Goal: Task Accomplishment & Management: Manage account settings

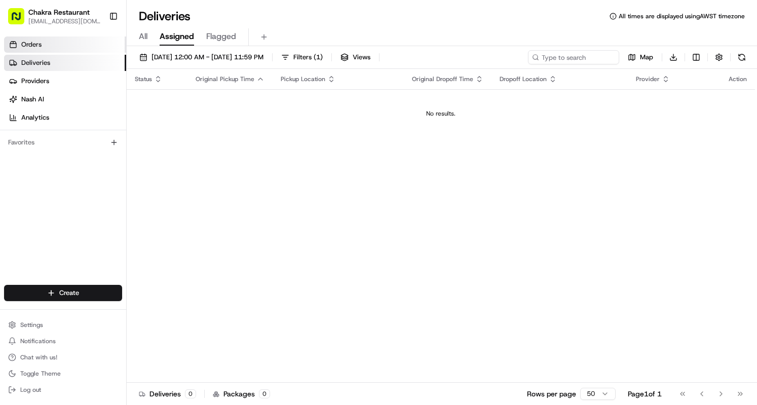
click at [47, 43] on link "Orders" at bounding box center [65, 45] width 122 height 16
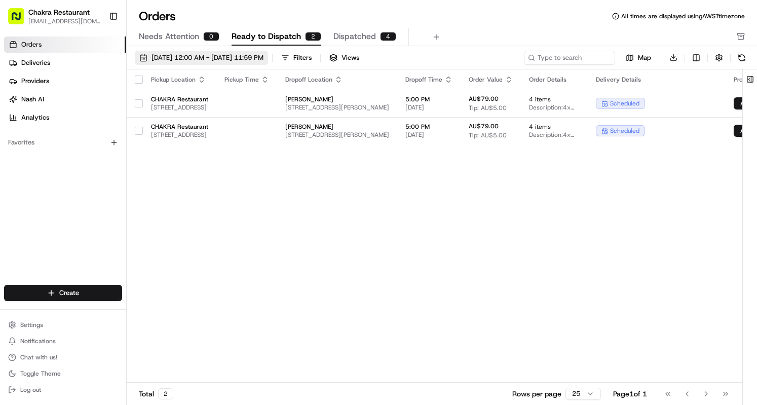
click at [167, 56] on span "[DATE] 12:00 AM - [DATE] 11:59 PM" at bounding box center [208, 57] width 112 height 9
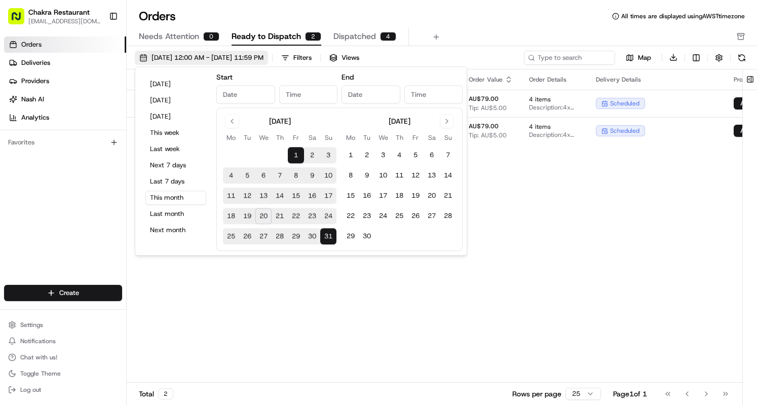
type input "[DATE]"
type input "12:00 AM"
type input "[DATE]"
type input "11:59 PM"
click at [531, 330] on div "Pickup Location Pickup Time Dropoff Location Dropoff Time Order Value Order Det…" at bounding box center [492, 226] width 730 height 314
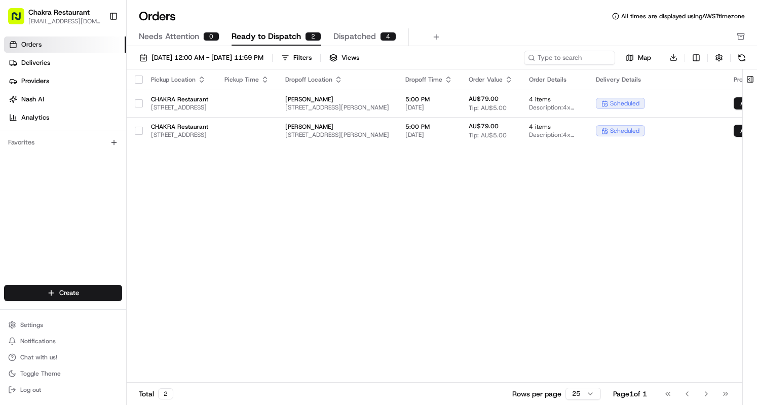
click at [282, 34] on span "Ready to Dispatch" at bounding box center [266, 36] width 69 height 12
click at [54, 65] on link "Deliveries" at bounding box center [65, 63] width 122 height 16
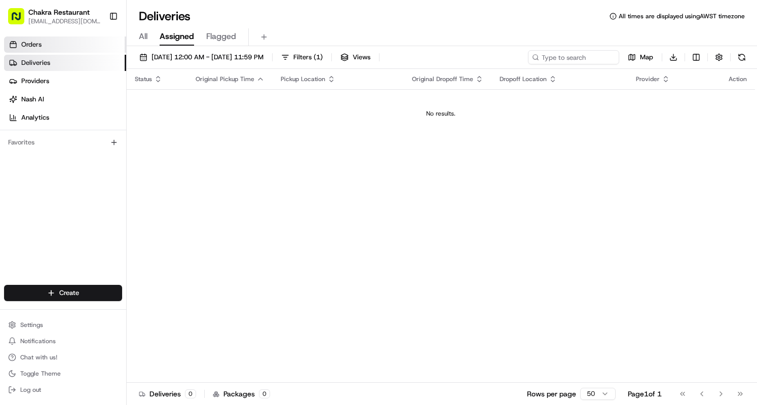
click at [40, 42] on span "Orders" at bounding box center [31, 44] width 20 height 9
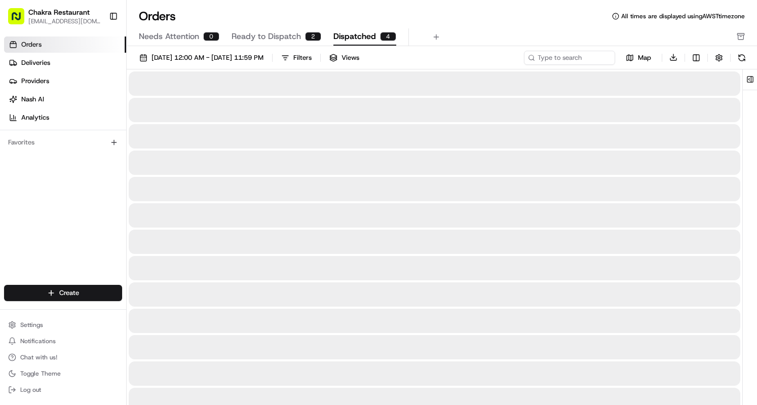
click at [358, 41] on span "Dispatched" at bounding box center [355, 36] width 43 height 12
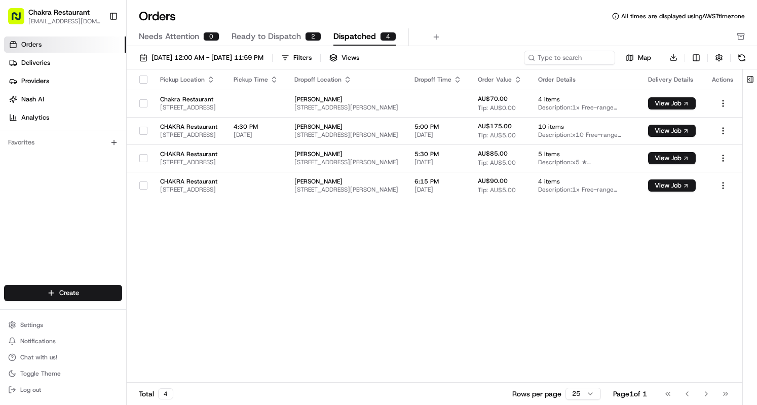
click at [269, 35] on span "Ready to Dispatch" at bounding box center [266, 36] width 69 height 12
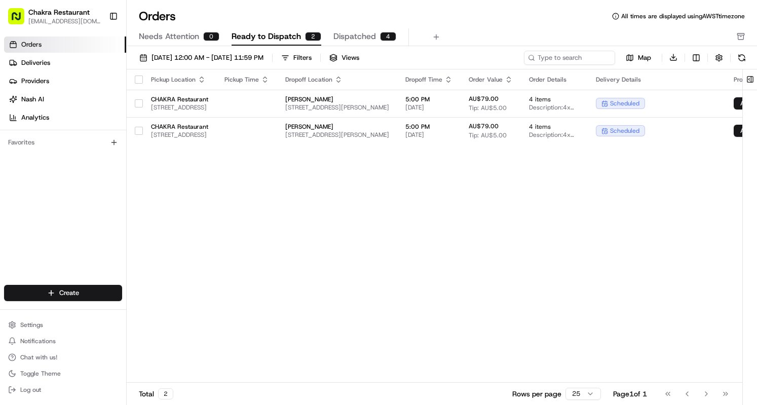
click at [30, 48] on span "Orders" at bounding box center [31, 44] width 20 height 9
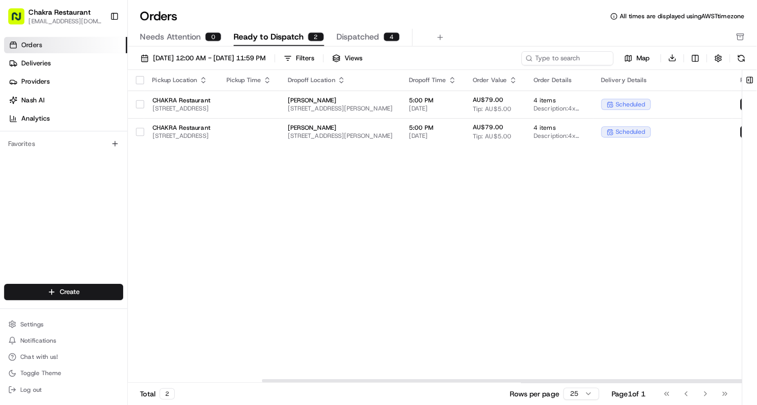
scroll to position [0, 227]
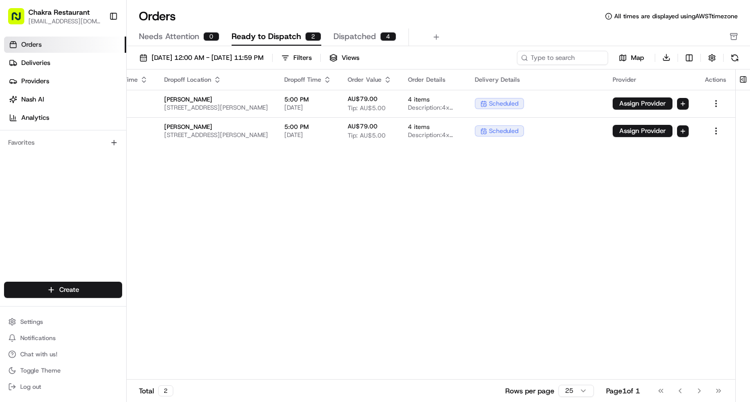
click at [471, 219] on div "Pickup Location Pickup Time Dropoff Location Dropoff Time Order Value Order Det…" at bounding box center [371, 224] width 730 height 310
click at [461, 211] on div "Pickup Location Pickup Time Dropoff Location Dropoff Time Order Value Order Det…" at bounding box center [371, 224] width 730 height 310
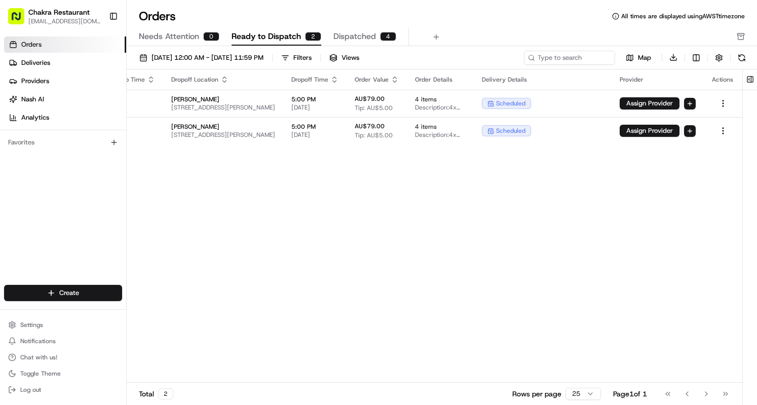
scroll to position [0, 220]
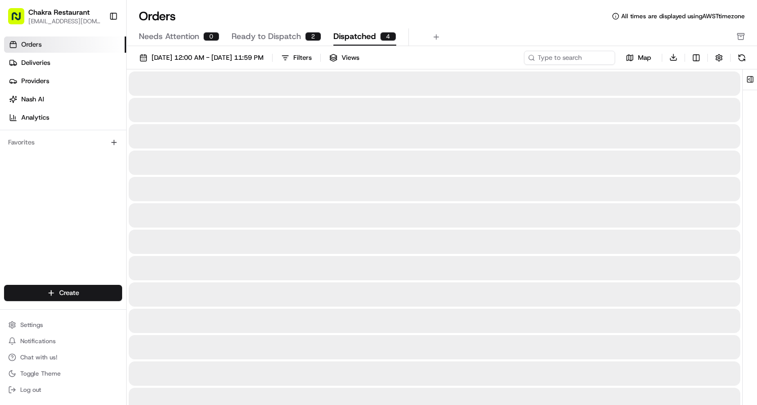
click at [350, 44] on button "Dispatched 4" at bounding box center [365, 36] width 63 height 17
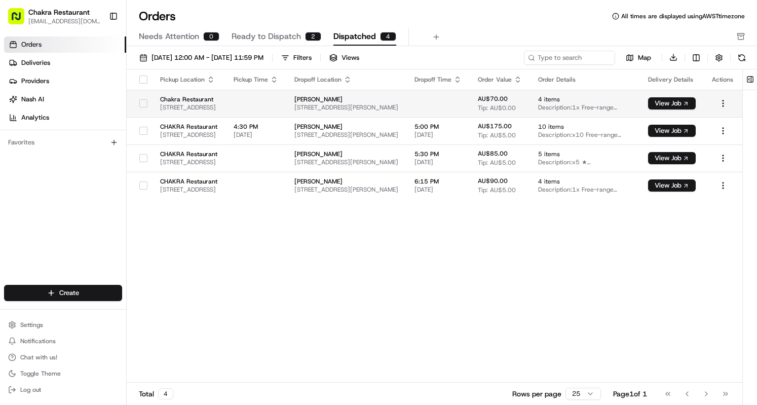
click at [470, 106] on td at bounding box center [438, 103] width 63 height 27
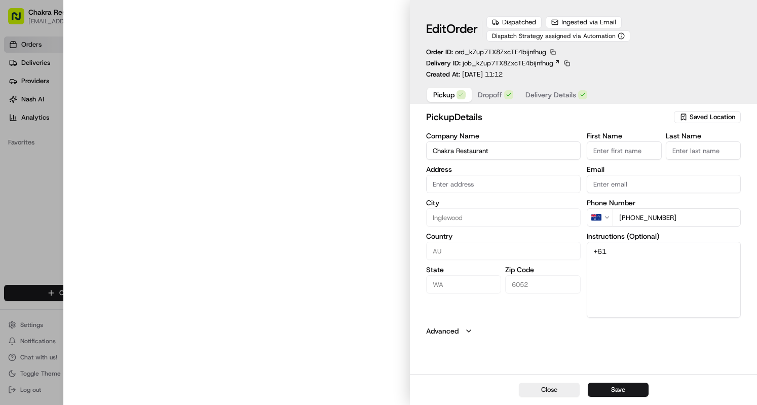
type input "[STREET_ADDRESS]"
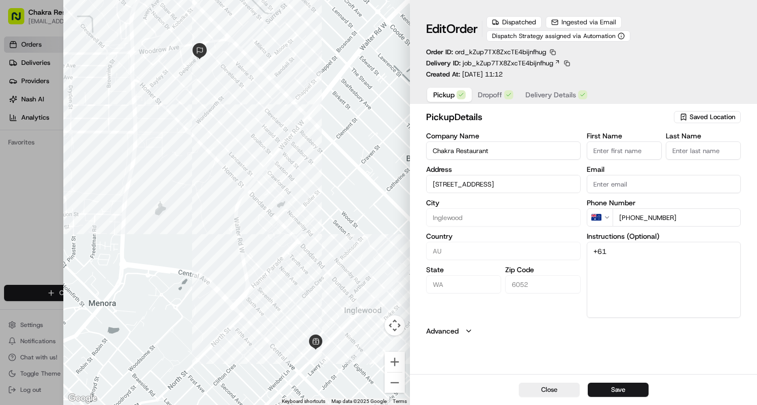
click at [42, 215] on div at bounding box center [378, 202] width 757 height 405
type input "+1"
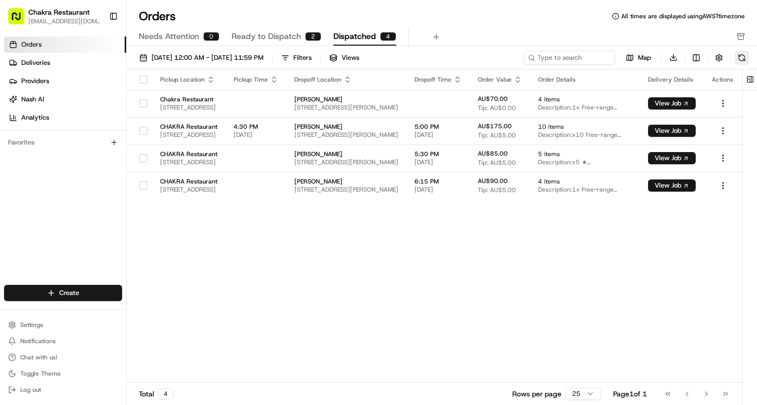
click at [740, 55] on button at bounding box center [742, 58] width 14 height 14
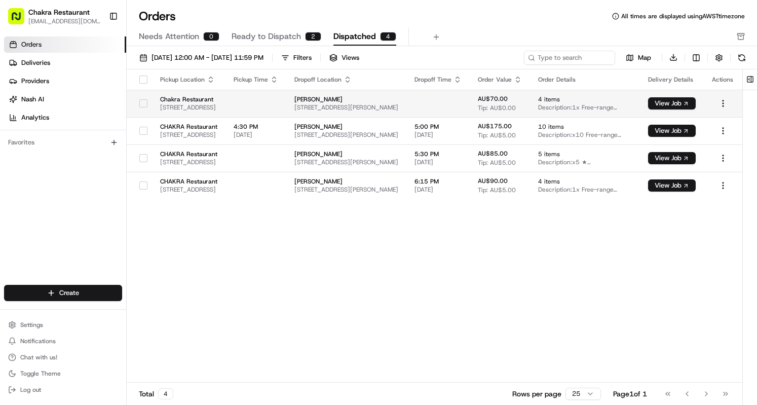
click at [470, 101] on td at bounding box center [438, 103] width 63 height 27
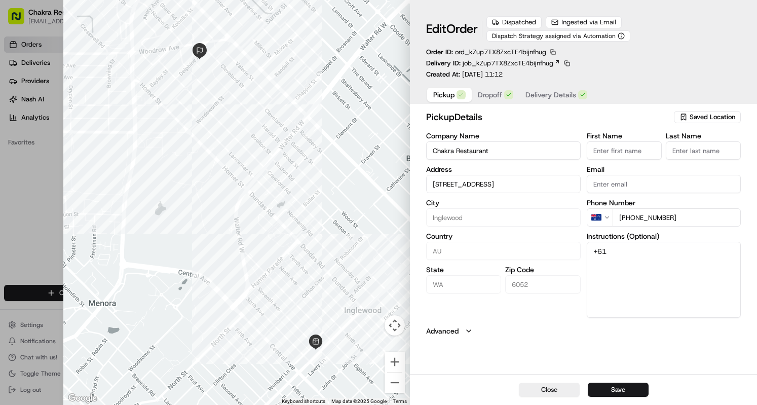
click at [46, 188] on div at bounding box center [378, 202] width 757 height 405
type input "+1"
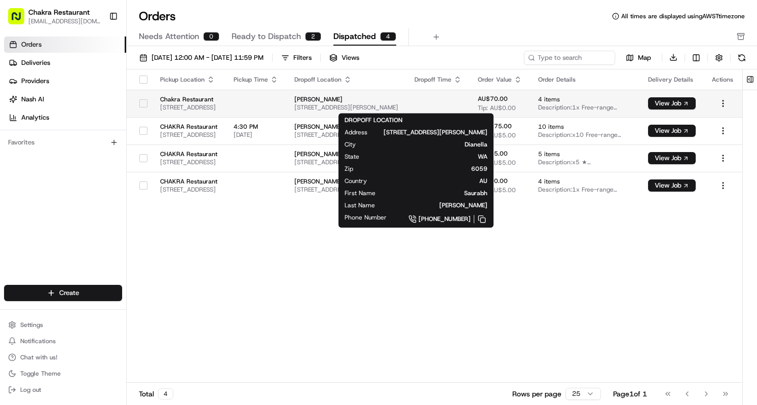
click at [398, 104] on span "[STREET_ADDRESS][PERSON_NAME]" at bounding box center [347, 107] width 104 height 8
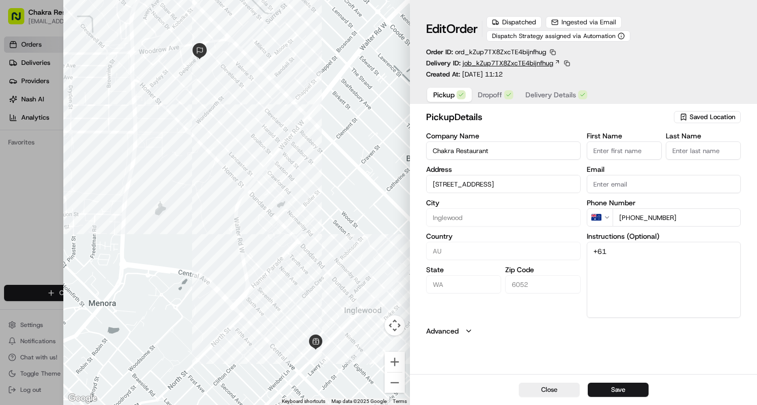
click at [531, 63] on span "job_kZup7TX8ZxcTE4bijnfhug" at bounding box center [508, 63] width 91 height 9
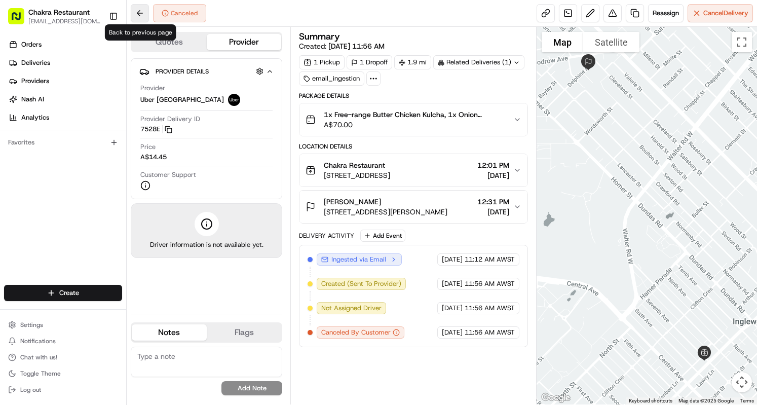
click at [142, 10] on button at bounding box center [140, 13] width 18 height 18
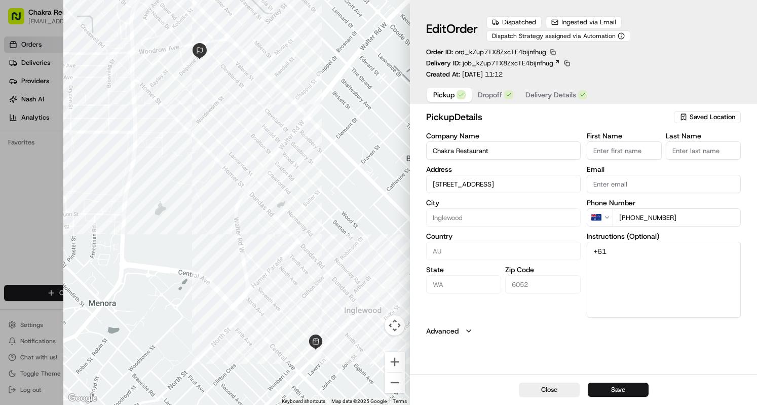
click at [39, 174] on div at bounding box center [378, 202] width 757 height 405
type input "+1"
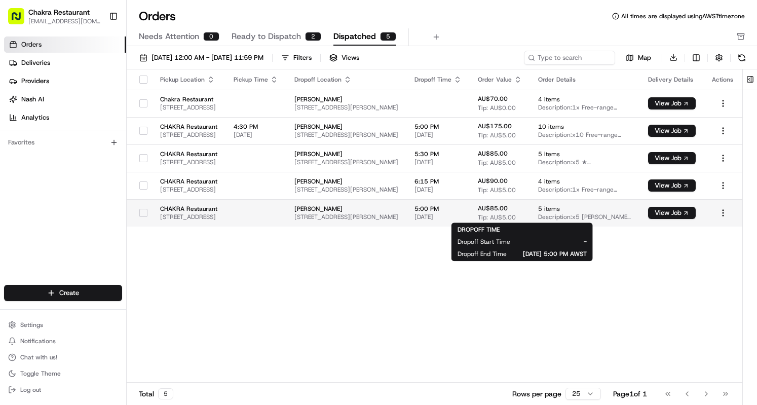
click at [462, 213] on span "08/20/2025" at bounding box center [438, 217] width 47 height 8
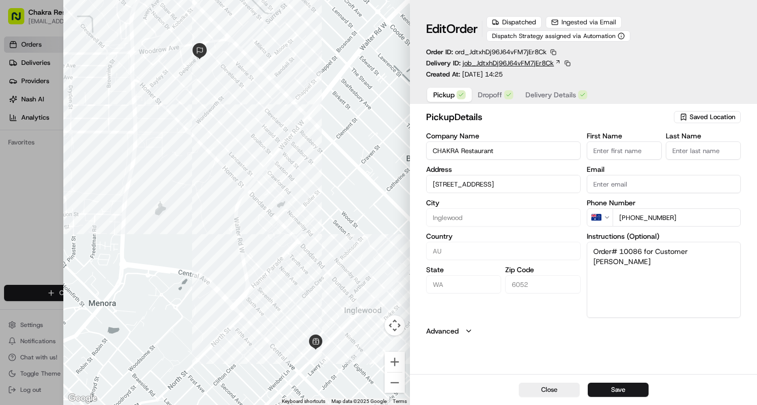
click at [531, 63] on span "job_JdtxhDj96J64vFM7jEr8Ck" at bounding box center [508, 63] width 91 height 9
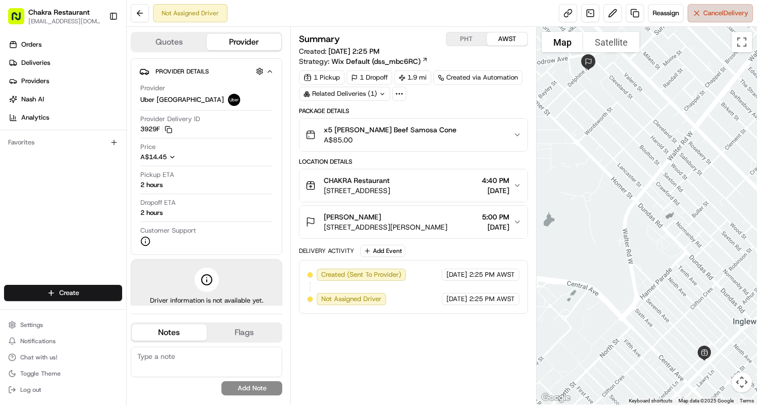
click at [720, 17] on span "Cancel Delivery" at bounding box center [726, 13] width 45 height 9
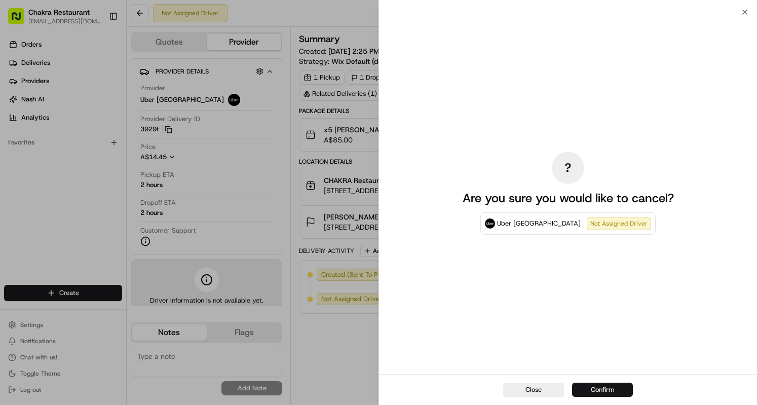
click at [598, 388] on button "Confirm" at bounding box center [602, 390] width 61 height 14
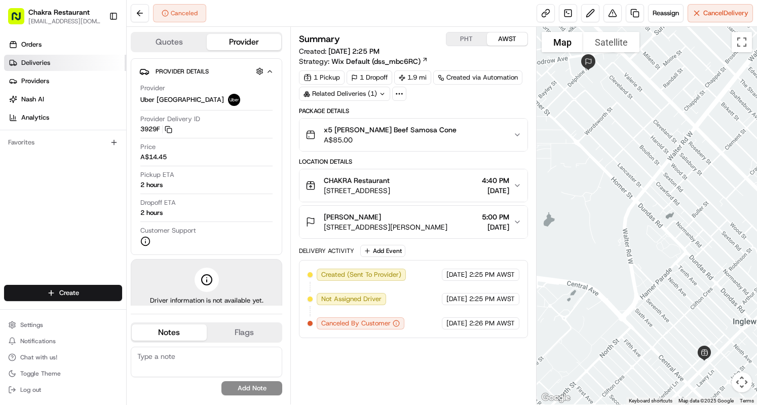
click at [41, 61] on span "Deliveries" at bounding box center [35, 62] width 29 height 9
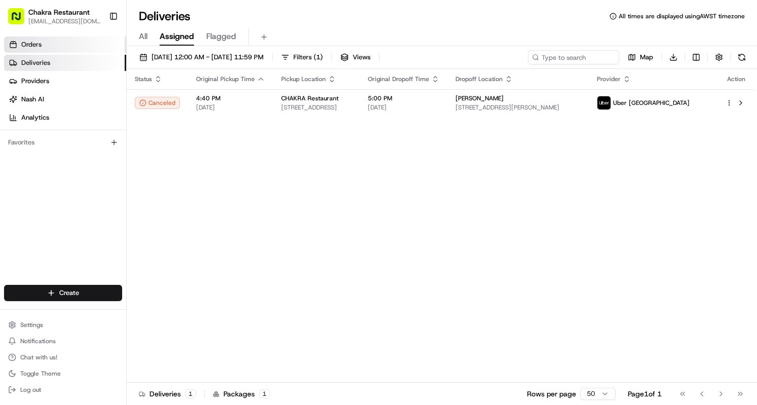
click at [32, 47] on span "Orders" at bounding box center [31, 44] width 20 height 9
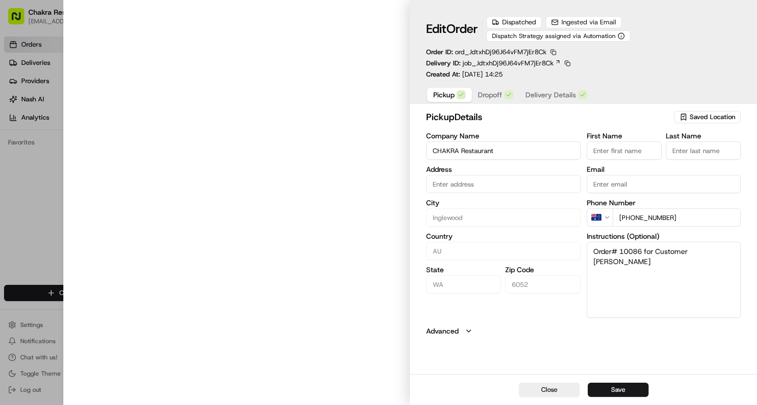
type input "[STREET_ADDRESS]"
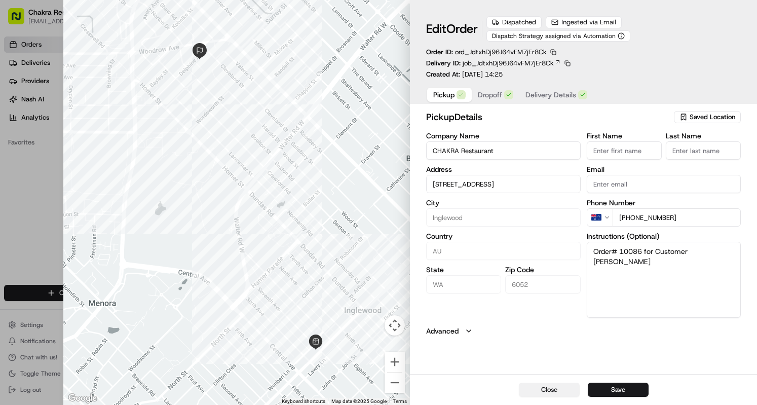
click at [560, 390] on button "Close" at bounding box center [549, 390] width 61 height 14
type input "+1"
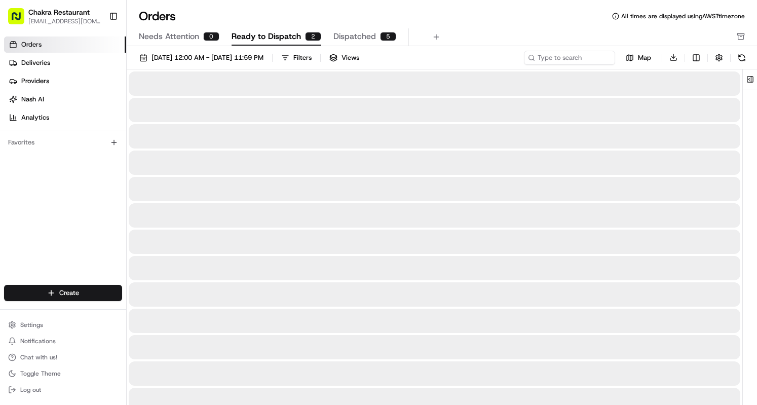
click at [271, 30] on span "Ready to Dispatch" at bounding box center [266, 36] width 69 height 12
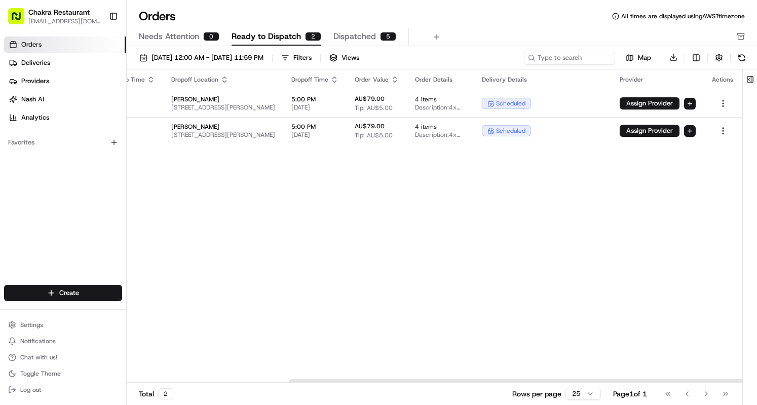
scroll to position [0, 220]
click at [723, 96] on td at bounding box center [723, 103] width 39 height 27
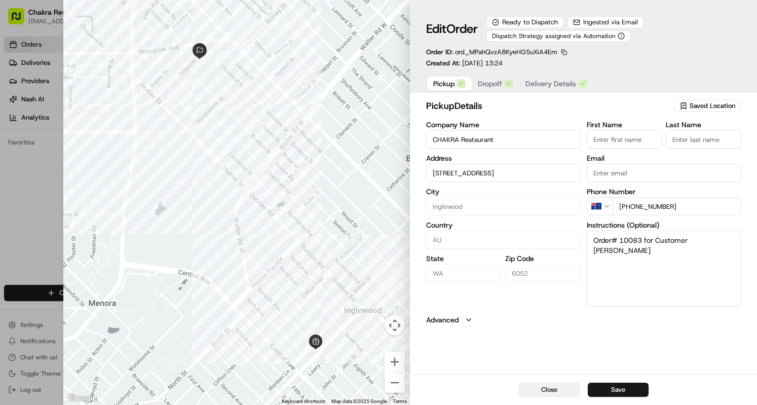
click at [555, 388] on button "Close" at bounding box center [549, 390] width 61 height 14
type input "+1"
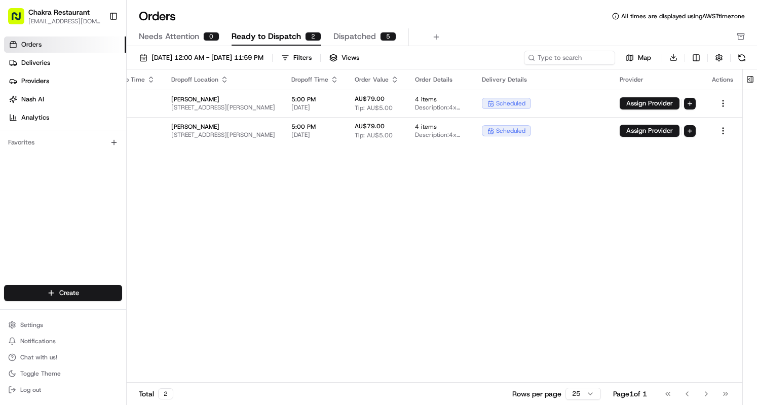
click at [53, 42] on link "Orders" at bounding box center [65, 45] width 122 height 16
